Goal: Information Seeking & Learning: Compare options

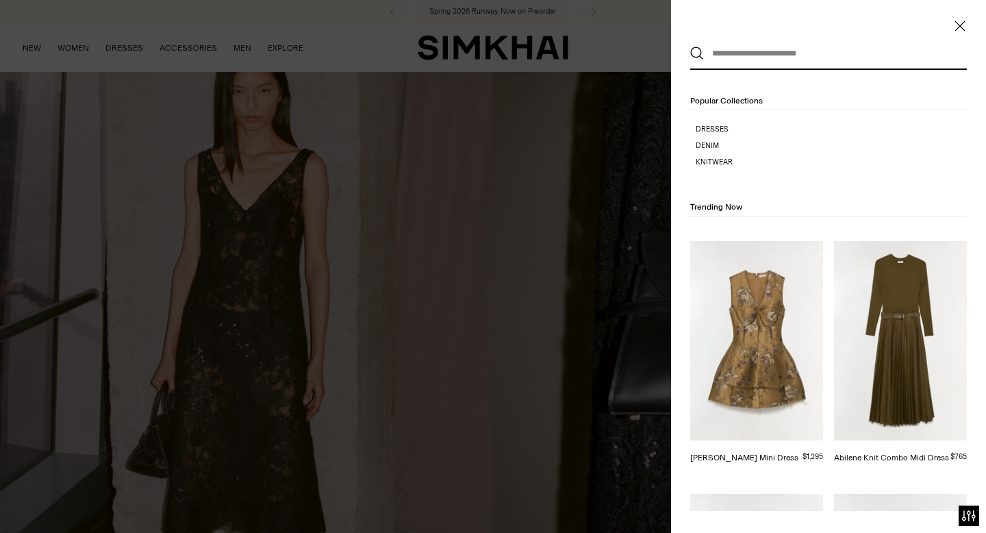
click at [575, 25] on div at bounding box center [493, 266] width 986 height 533
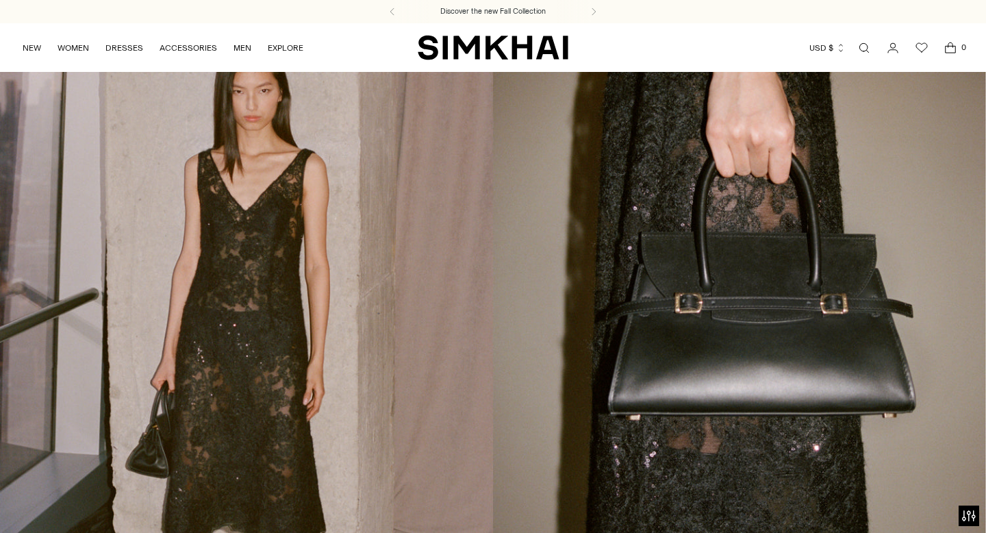
click at [869, 49] on link "Open search modal" at bounding box center [864, 47] width 27 height 27
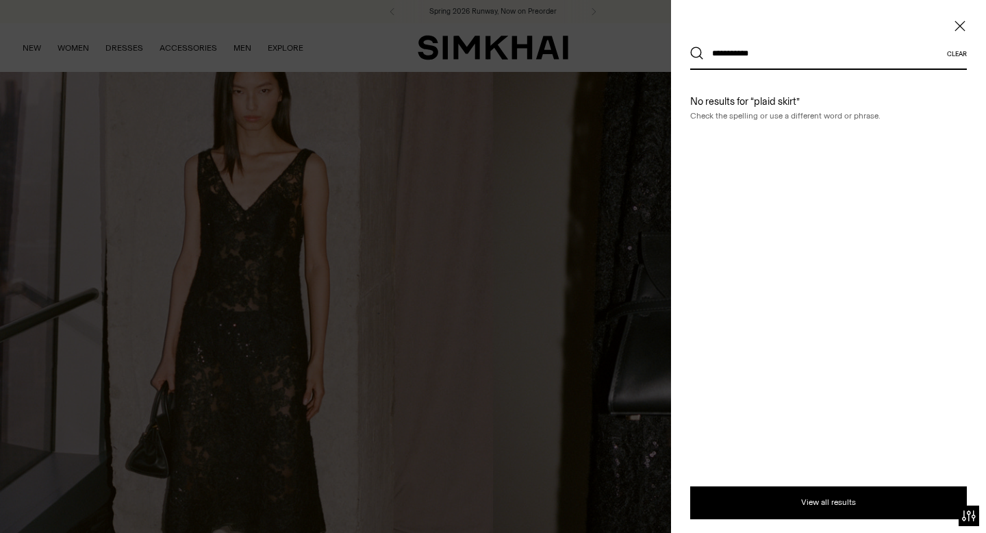
type input "**********"
click at [690, 47] on button "Search" at bounding box center [697, 54] width 14 height 14
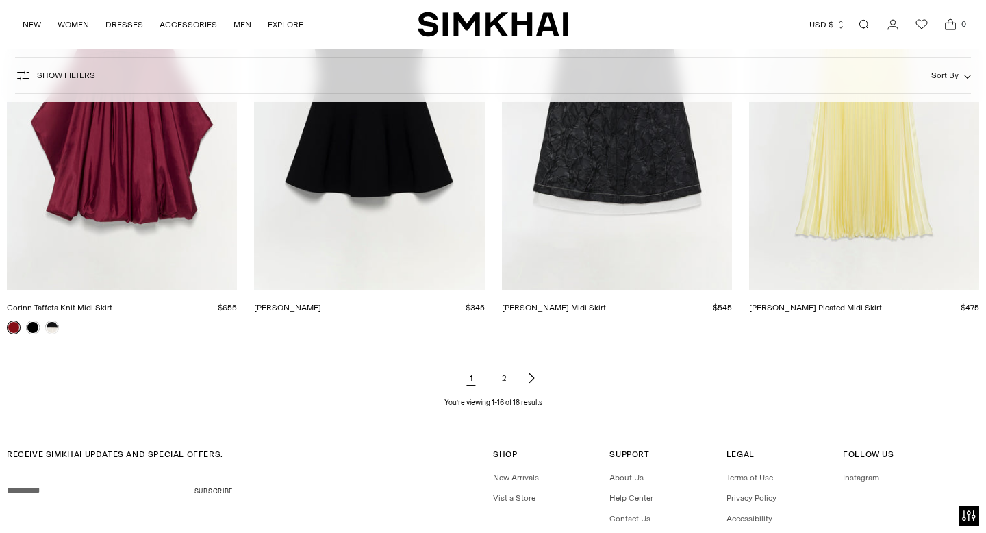
scroll to position [1683, 0]
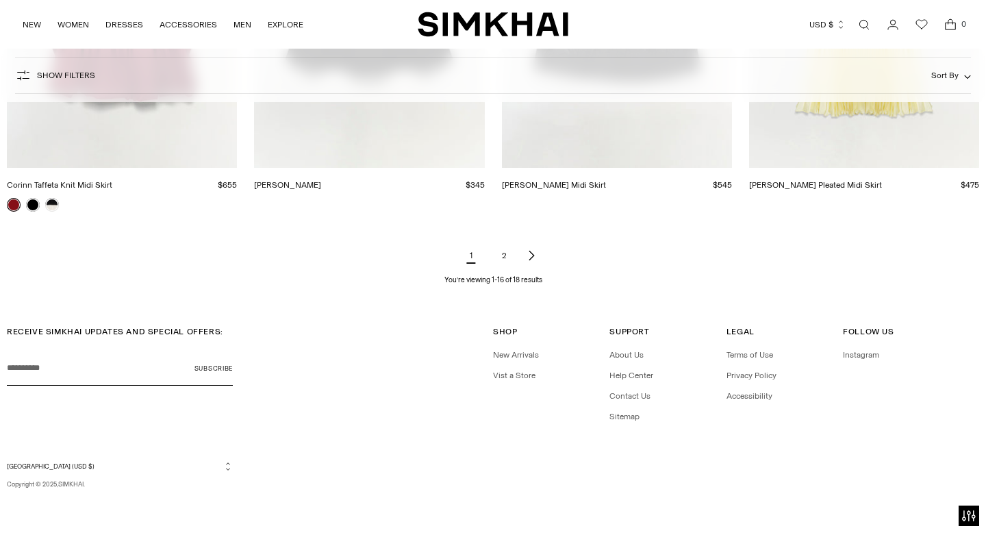
click at [503, 257] on link "2" at bounding box center [503, 255] width 27 height 27
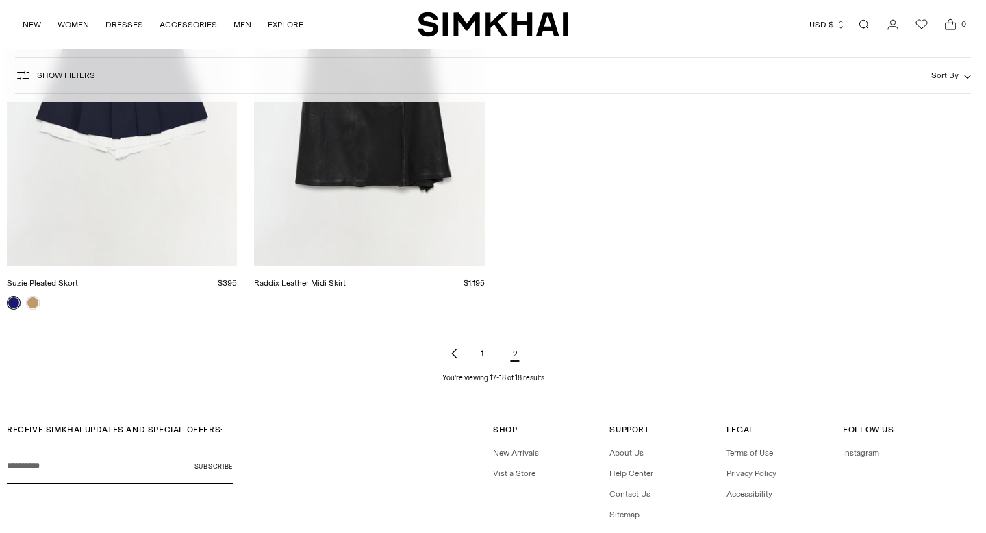
scroll to position [347, 0]
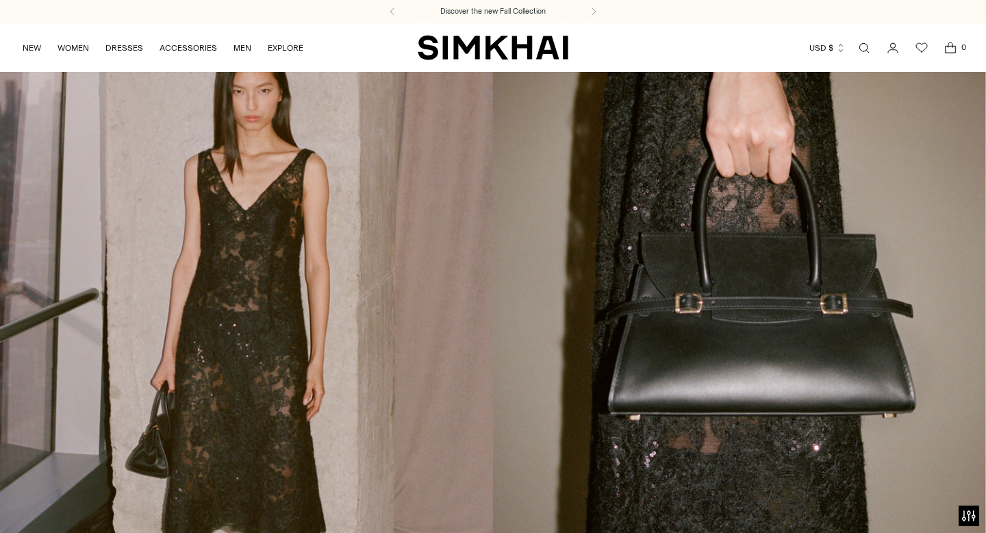
click at [866, 45] on link "Open search modal" at bounding box center [864, 47] width 27 height 27
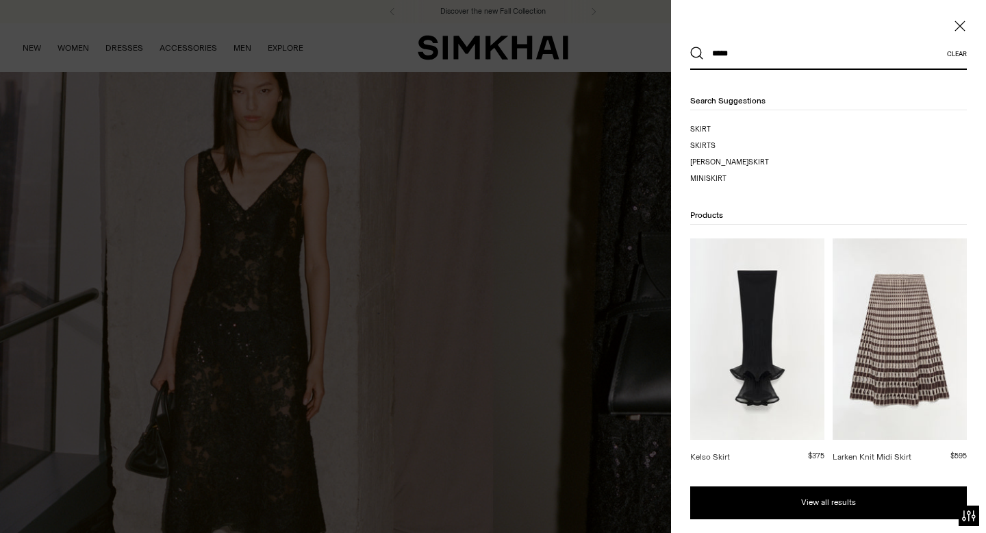
type input "*****"
click at [690, 47] on button "Search" at bounding box center [697, 54] width 14 height 14
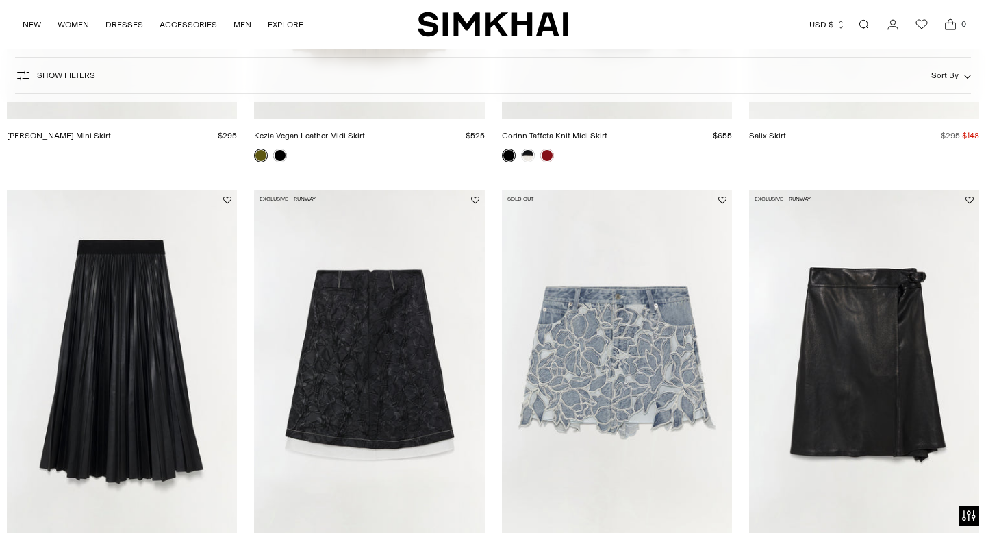
scroll to position [1697, 0]
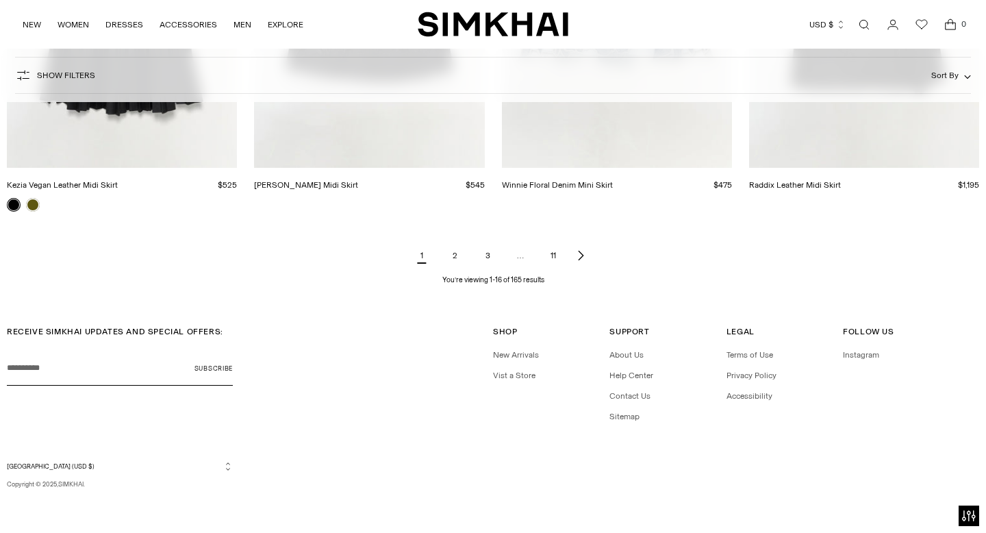
click at [460, 253] on link "2" at bounding box center [454, 255] width 27 height 27
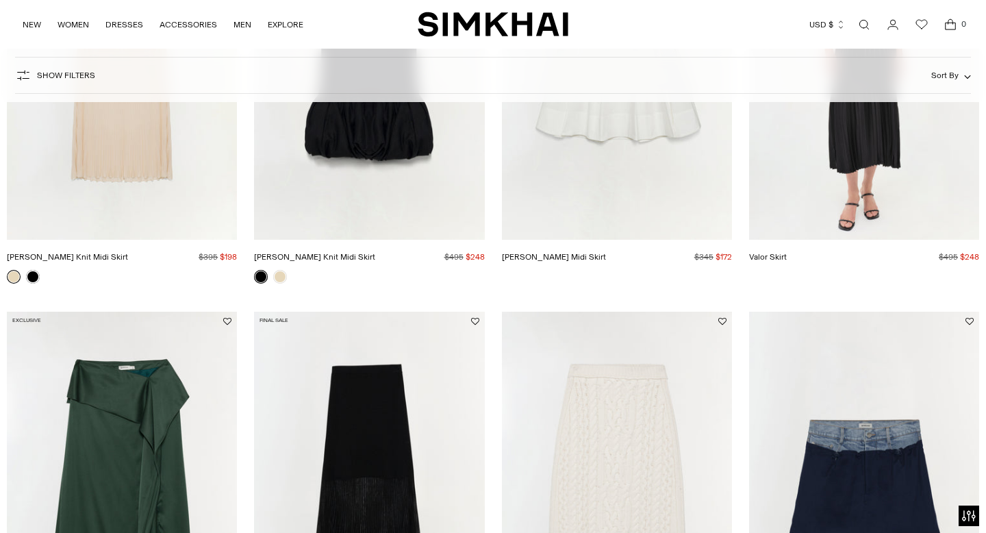
scroll to position [171, 0]
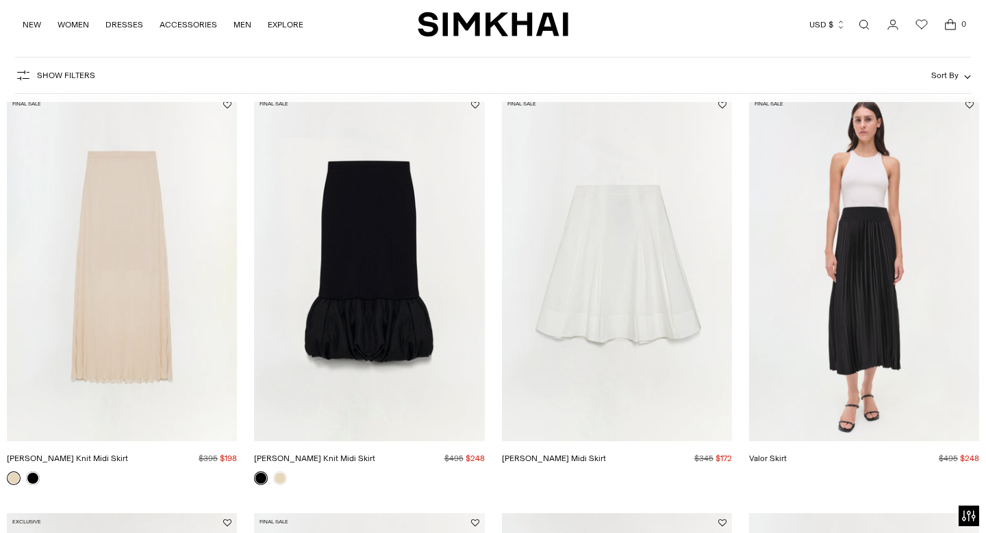
click at [787, 453] on link "Valor Skirt" at bounding box center [768, 458] width 38 height 10
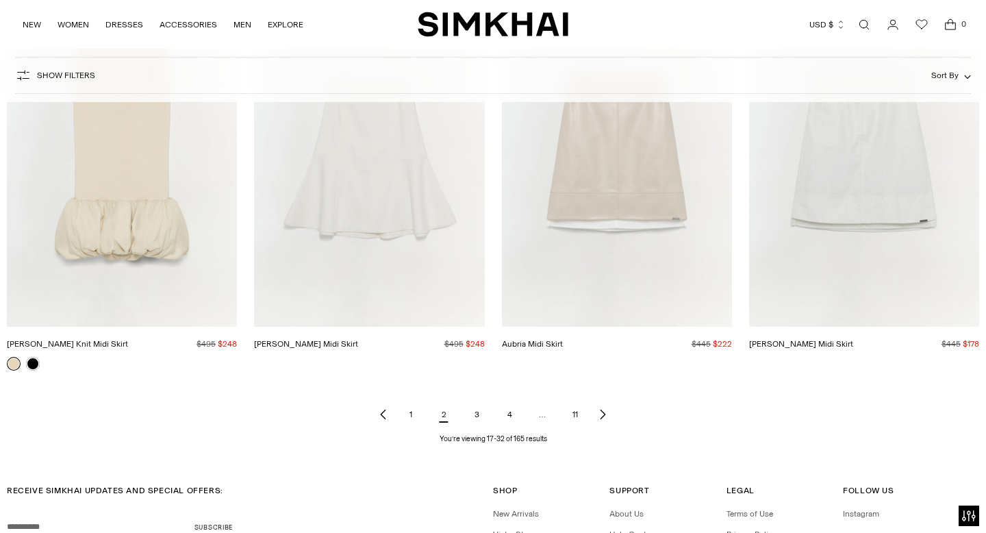
scroll to position [1540, 0]
click at [480, 413] on link "3" at bounding box center [476, 411] width 27 height 27
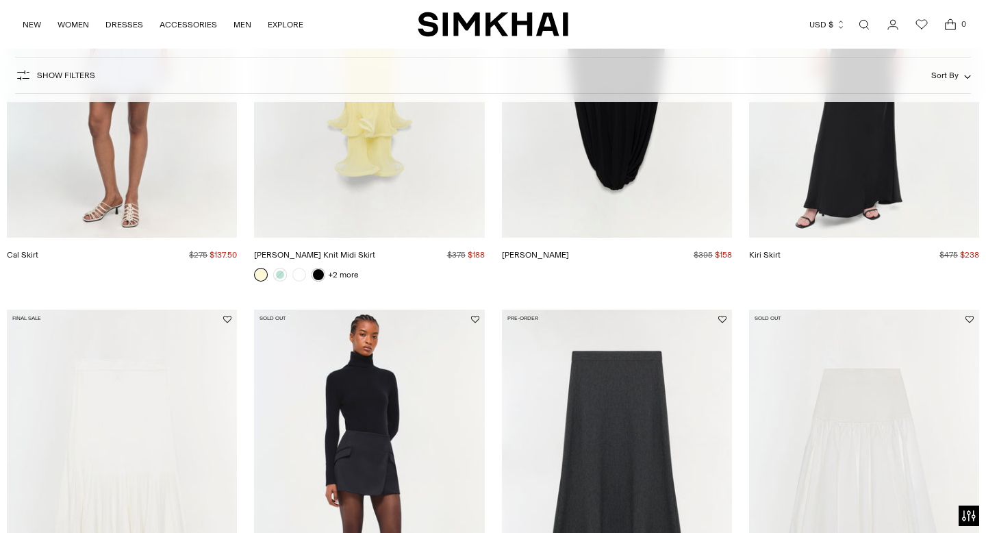
scroll to position [175, 0]
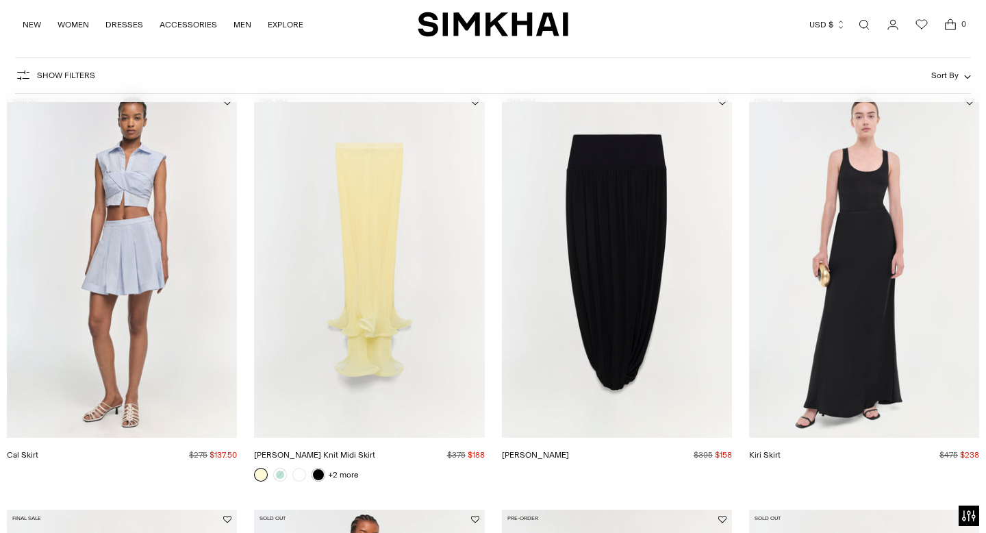
click at [781, 450] on link "Kiri Skirt" at bounding box center [765, 455] width 32 height 10
